Goal: Information Seeking & Learning: Learn about a topic

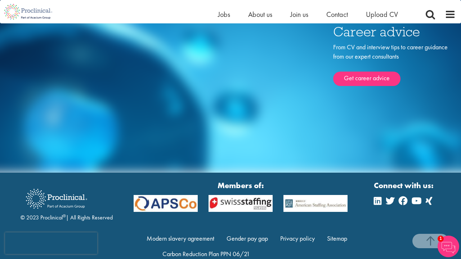
scroll to position [1184, 0]
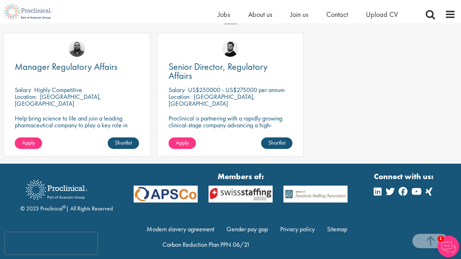
scroll to position [609, 0]
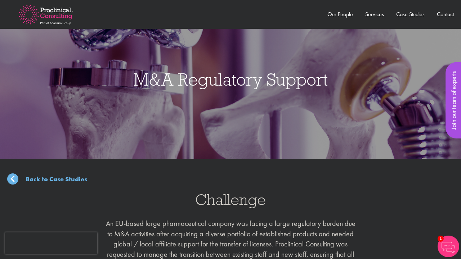
scroll to position [541, 0]
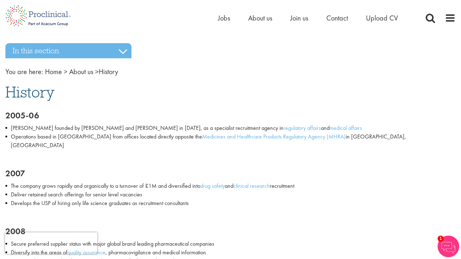
scroll to position [3075, 0]
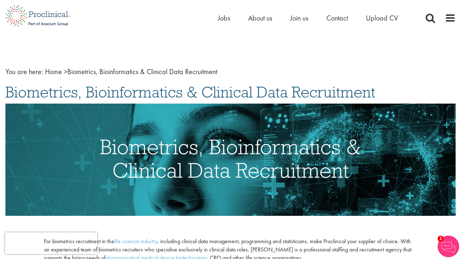
scroll to position [809, 0]
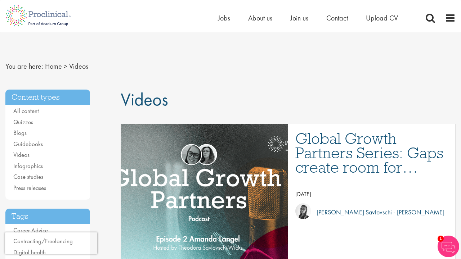
scroll to position [3542, 0]
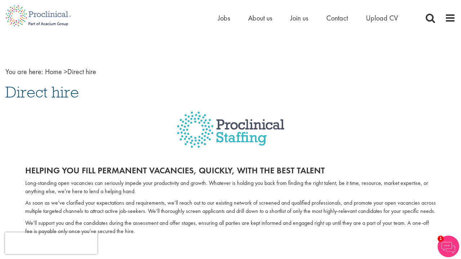
scroll to position [1190, 0]
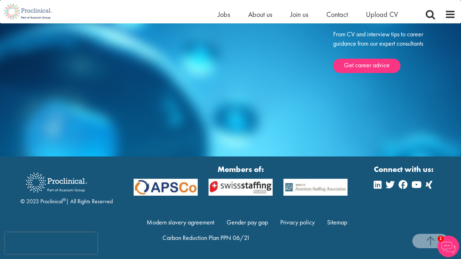
scroll to position [787, 0]
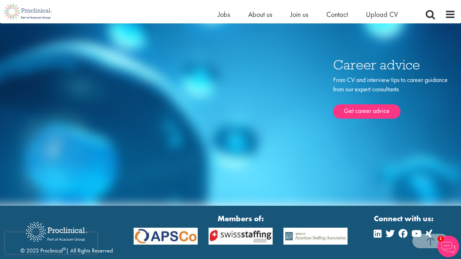
scroll to position [2488, 0]
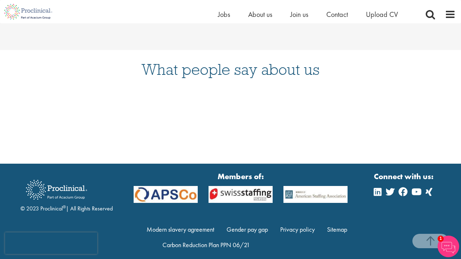
scroll to position [1326, 0]
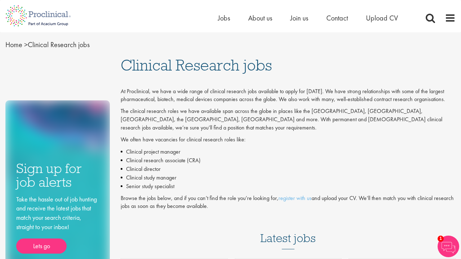
scroll to position [1312, 0]
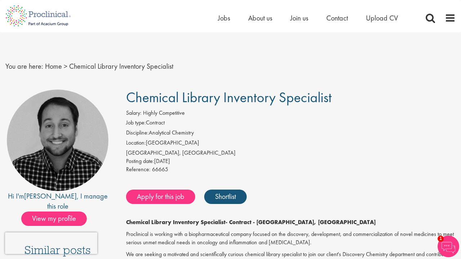
scroll to position [1304, 0]
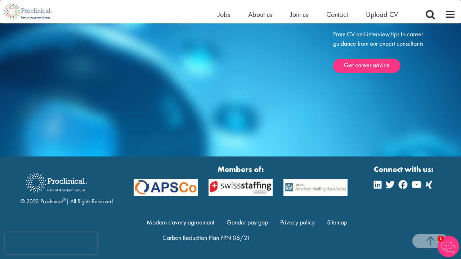
scroll to position [716, 0]
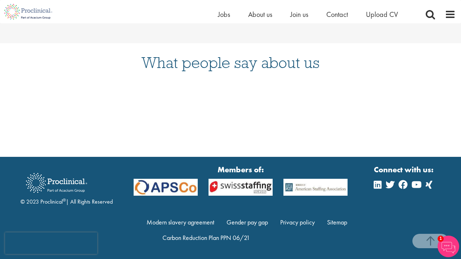
scroll to position [880, 0]
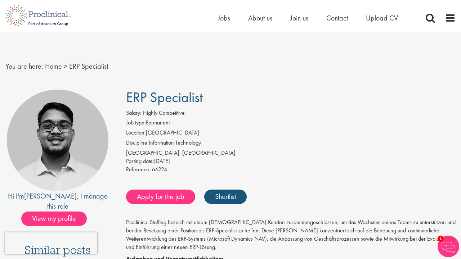
scroll to position [1762, 0]
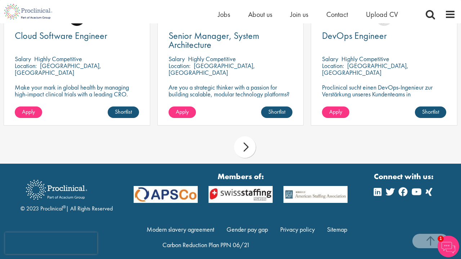
scroll to position [720, 0]
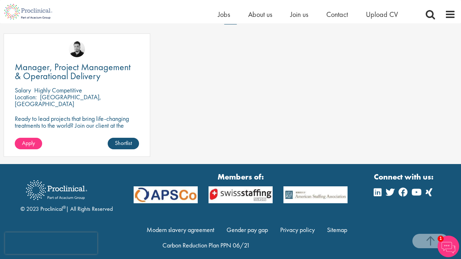
scroll to position [626, 0]
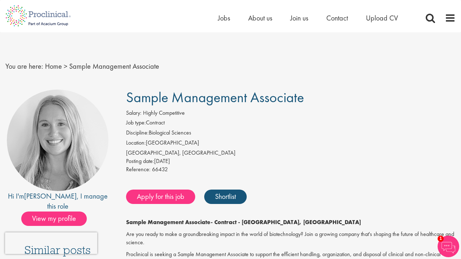
scroll to position [973, 0]
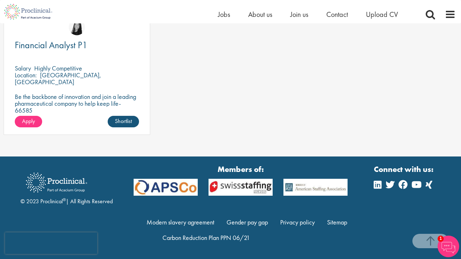
scroll to position [886, 0]
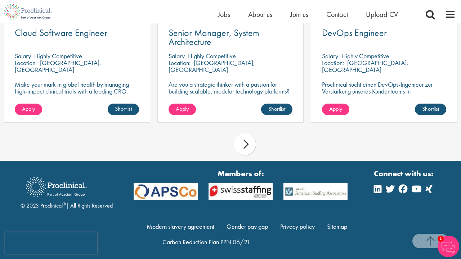
scroll to position [651, 0]
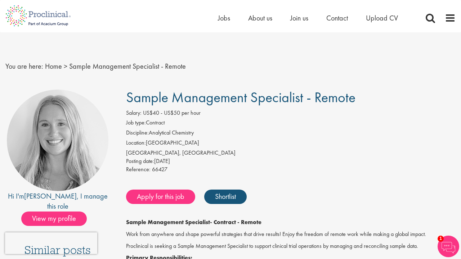
scroll to position [1314, 0]
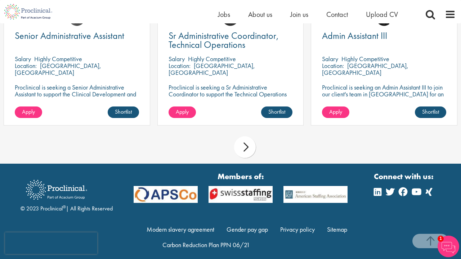
scroll to position [689, 0]
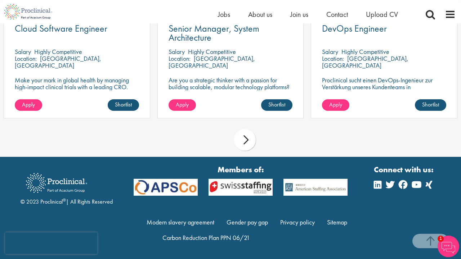
scroll to position [626, 0]
